Goal: Task Accomplishment & Management: Manage account settings

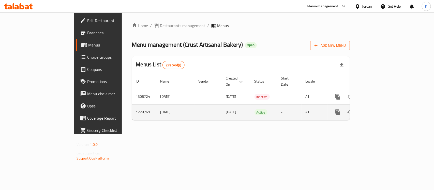
click at [377, 110] on icon "enhanced table" at bounding box center [374, 112] width 5 height 5
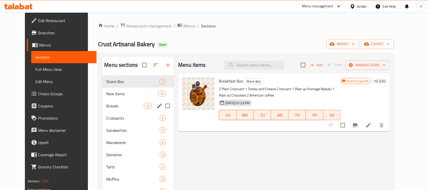
click at [123, 92] on span "New Items" at bounding box center [132, 94] width 52 height 6
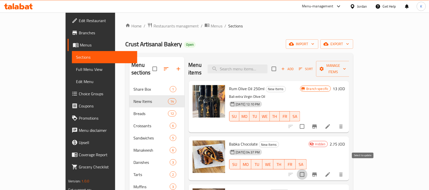
click at [307, 169] on input "checkbox" at bounding box center [302, 174] width 11 height 11
checkbox input "true"
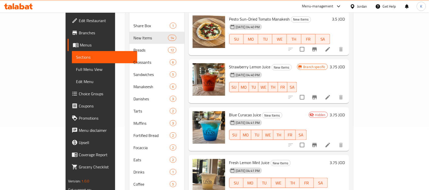
scroll to position [254, 0]
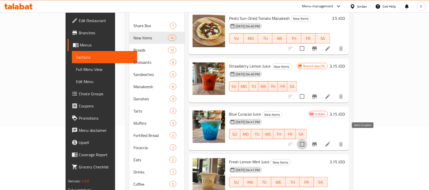
click at [307, 139] on input "checkbox" at bounding box center [302, 144] width 11 height 11
checkbox input "true"
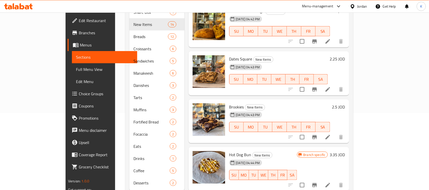
scroll to position [84, 0]
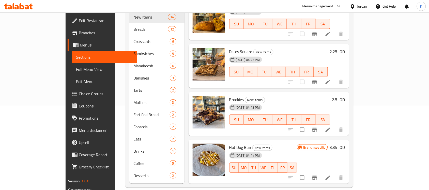
click at [317, 176] on icon "Branch-specific-item" at bounding box center [314, 178] width 5 height 4
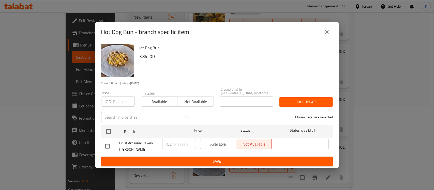
click at [328, 41] on div "Hot Dog Bun - branch specific item" at bounding box center [217, 32] width 244 height 20
click at [329, 35] on icon "close" at bounding box center [327, 32] width 6 height 6
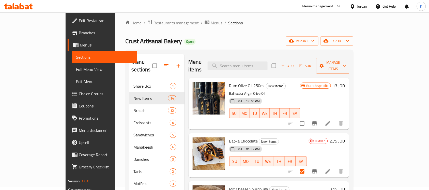
scroll to position [0, 0]
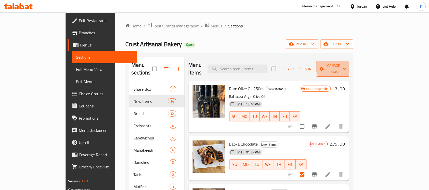
click at [346, 64] on span "Manage items" at bounding box center [333, 68] width 26 height 13
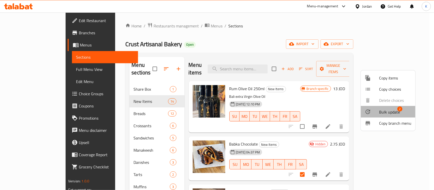
click at [390, 109] on span "Bulk update" at bounding box center [389, 112] width 21 height 6
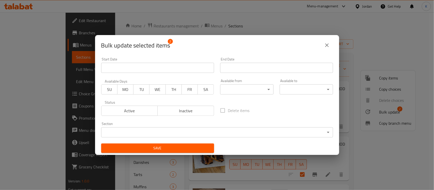
click at [124, 112] on span "Active" at bounding box center [129, 110] width 52 height 7
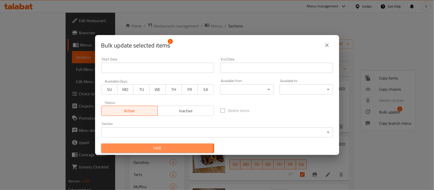
click at [157, 146] on span "Save" at bounding box center [157, 148] width 105 height 6
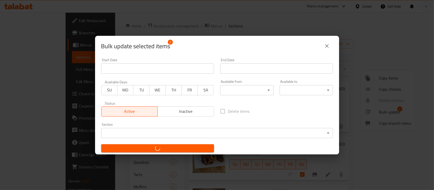
checkbox input "false"
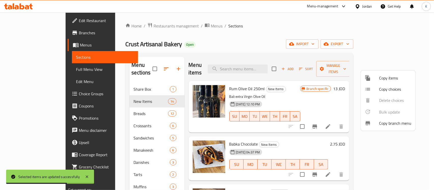
click at [284, 53] on div at bounding box center [217, 95] width 434 height 190
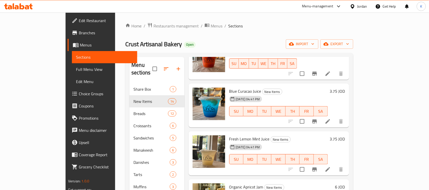
scroll to position [265, 0]
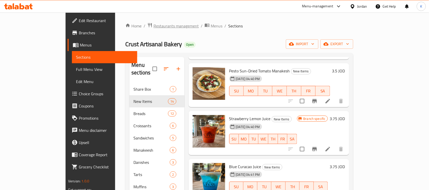
click at [153, 23] on span "Restaurants management" at bounding box center [175, 26] width 45 height 6
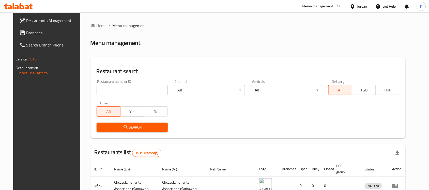
click at [142, 97] on div "Restaurant name or ID Restaurant name or ID" at bounding box center [131, 88] width 77 height 22
click at [146, 88] on input "search" at bounding box center [132, 90] width 71 height 10
type input "Victorian"
click button "Search" at bounding box center [132, 127] width 71 height 9
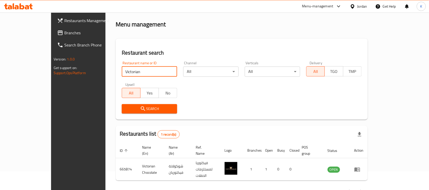
scroll to position [27, 0]
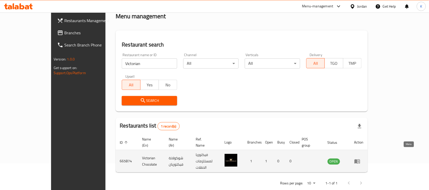
click at [360, 158] on icon "enhanced table" at bounding box center [357, 161] width 6 height 6
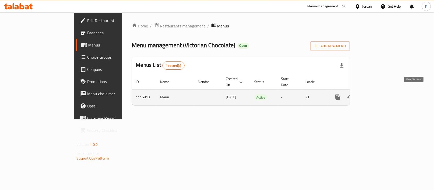
click at [377, 95] on icon "enhanced table" at bounding box center [374, 97] width 5 height 5
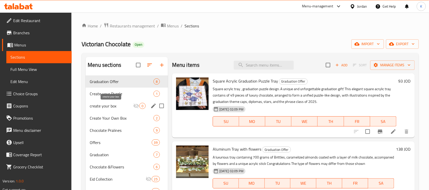
click at [132, 107] on span "create your box" at bounding box center [111, 106] width 43 height 6
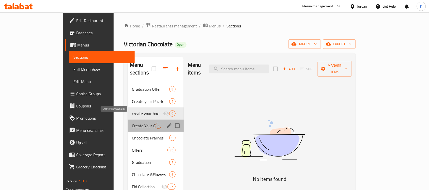
click at [135, 123] on span "Create Your Own Box" at bounding box center [143, 126] width 23 height 6
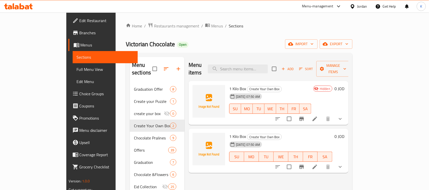
click at [343, 116] on icon "show more" at bounding box center [340, 119] width 6 height 6
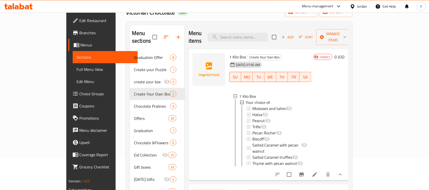
scroll to position [1, 0]
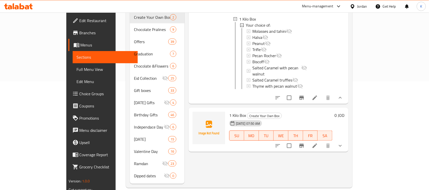
click at [343, 143] on icon "show more" at bounding box center [340, 146] width 6 height 6
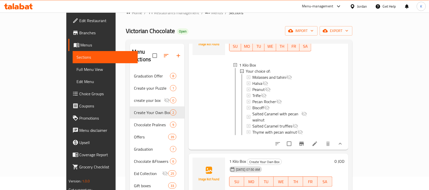
scroll to position [108, 0]
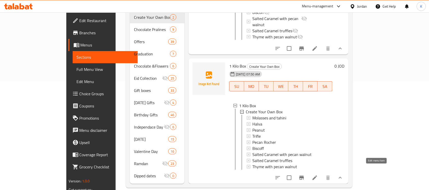
click at [318, 175] on icon at bounding box center [315, 178] width 6 height 6
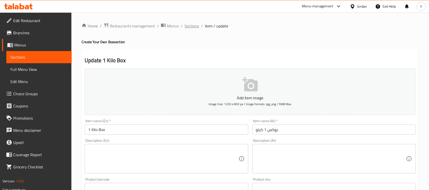
click at [188, 25] on span "Sections" at bounding box center [191, 26] width 14 height 6
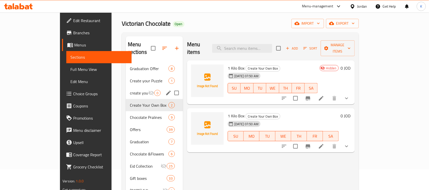
scroll to position [32, 0]
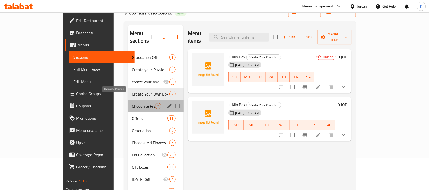
click at [132, 103] on span "Chocolate Pralines" at bounding box center [143, 106] width 23 height 6
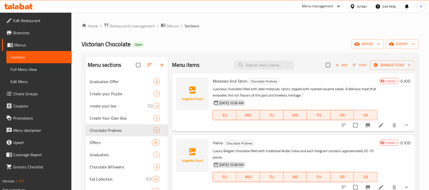
click at [358, 3] on div "Jordan" at bounding box center [358, 6] width 25 height 12
click at [355, 3] on div "Jordan" at bounding box center [358, 6] width 25 height 12
click at [355, 6] on icon at bounding box center [352, 6] width 5 height 5
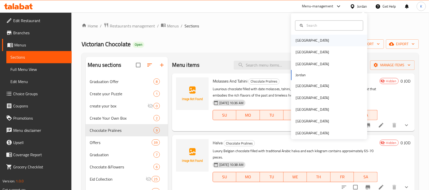
click at [313, 42] on div "[GEOGRAPHIC_DATA]" at bounding box center [329, 41] width 76 height 12
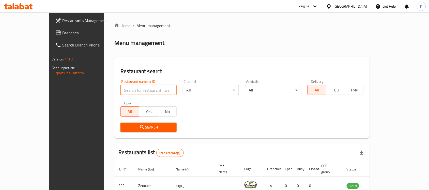
click at [142, 92] on input "search" at bounding box center [148, 90] width 56 height 10
type input "Pizza Hut"
click button "Search" at bounding box center [148, 127] width 56 height 9
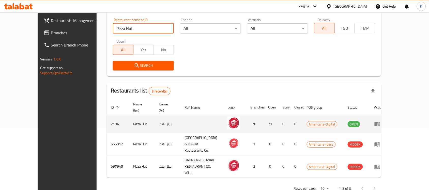
scroll to position [62, 0]
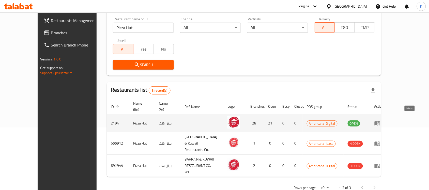
click at [380, 120] on icon "enhanced table" at bounding box center [377, 123] width 6 height 6
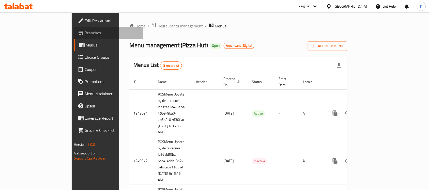
click at [85, 33] on span "Branches" at bounding box center [112, 33] width 54 height 6
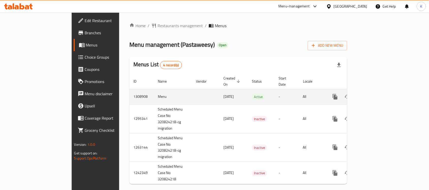
click at [378, 91] on link "enhanced table" at bounding box center [372, 97] width 12 height 12
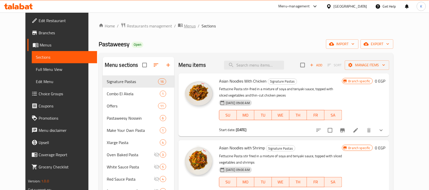
click at [184, 25] on span "Menus" at bounding box center [190, 26] width 12 height 6
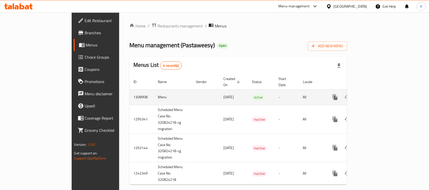
click at [129, 92] on td "1308908" at bounding box center [141, 96] width 24 height 15
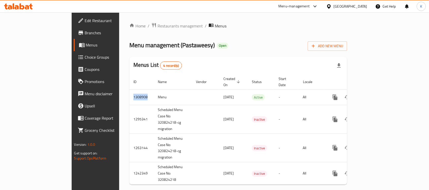
copy td "1308908"
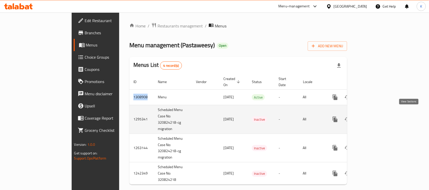
click at [375, 116] on icon "enhanced table" at bounding box center [372, 119] width 6 height 6
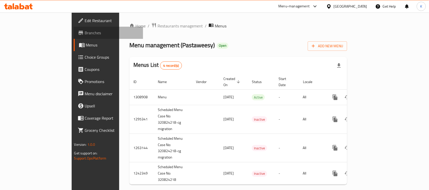
click at [74, 29] on link "Branches" at bounding box center [109, 33] width 70 height 12
